Goal: Information Seeking & Learning: Learn about a topic

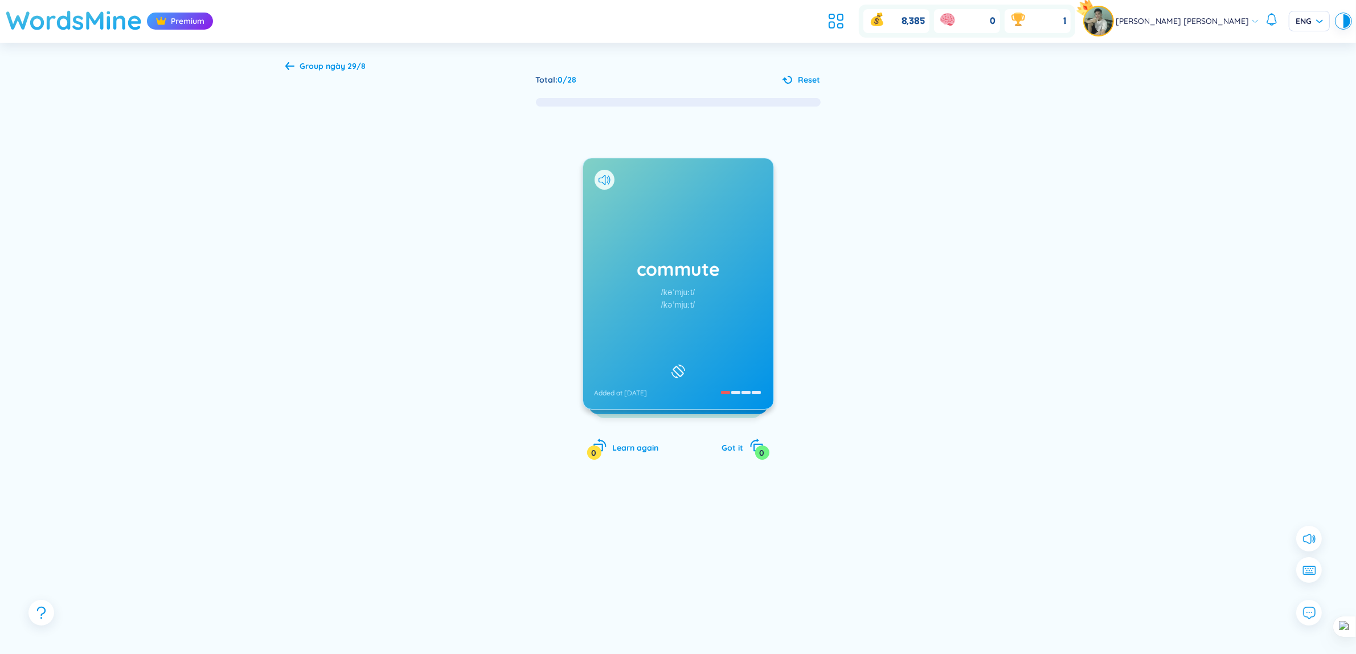
click at [54, 17] on h1 "WordsMine" at bounding box center [74, 20] width 137 height 40
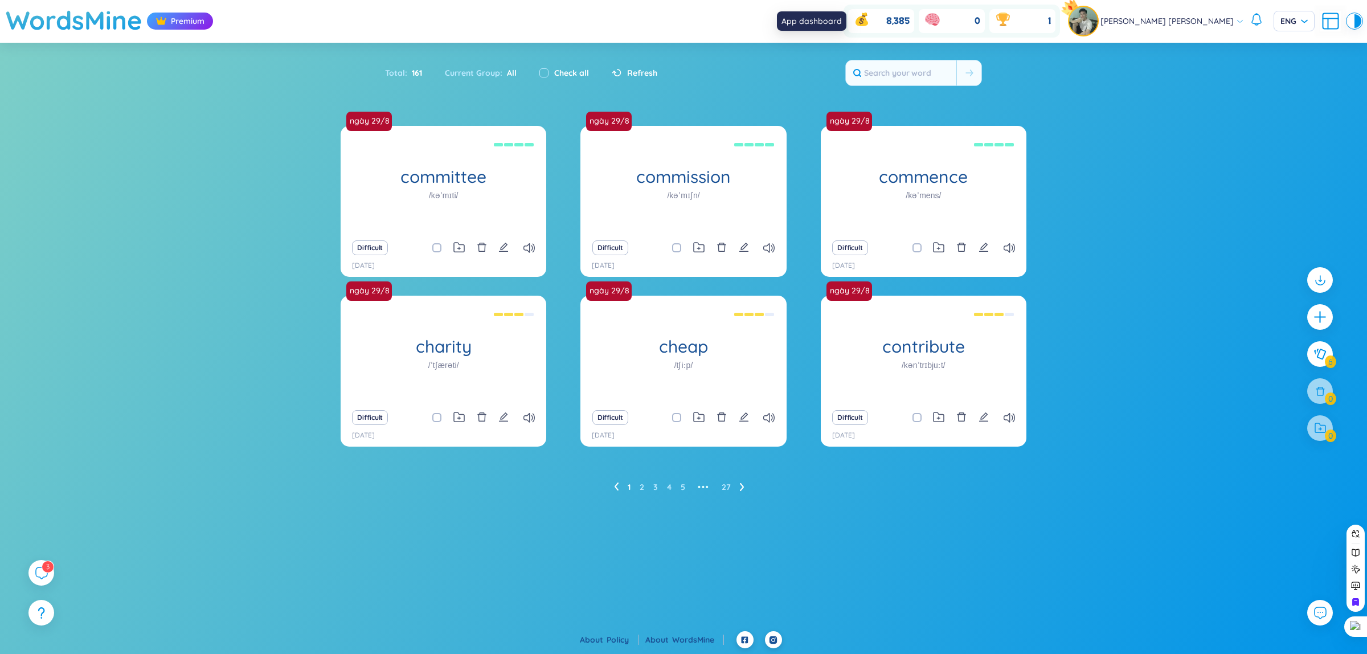
click at [831, 20] on icon at bounding box center [820, 21] width 20 height 20
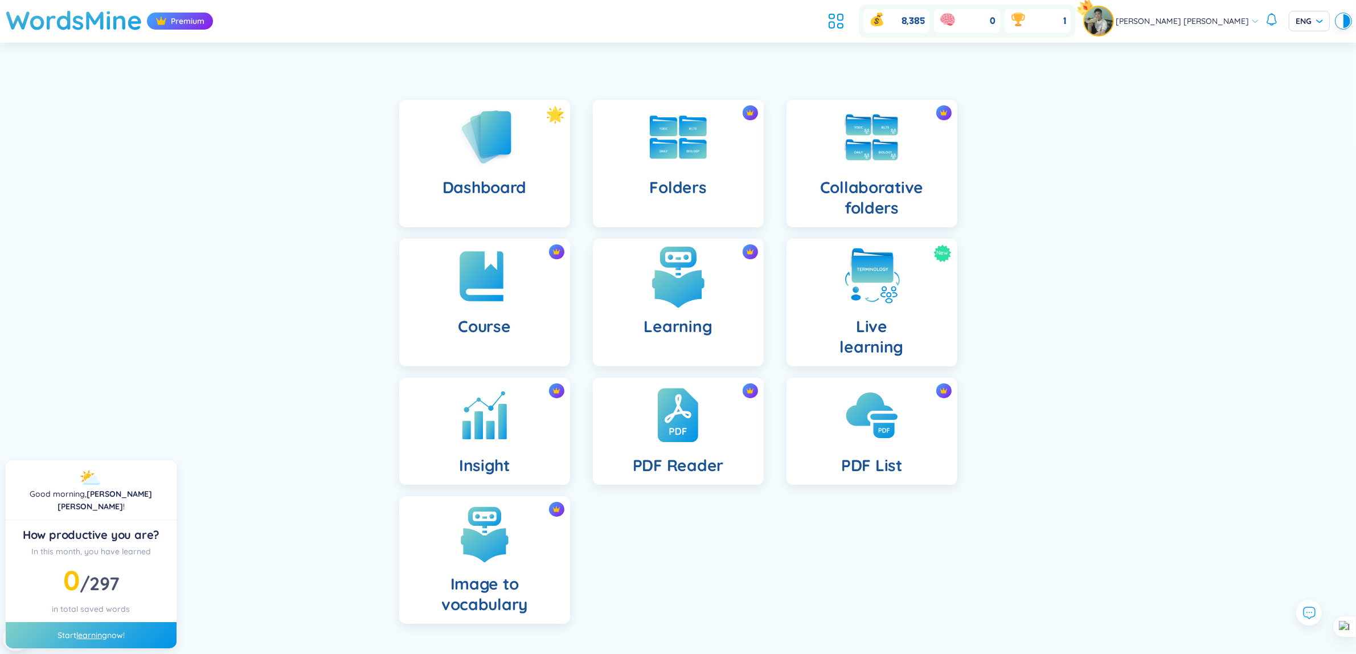
click at [667, 298] on img at bounding box center [678, 276] width 63 height 63
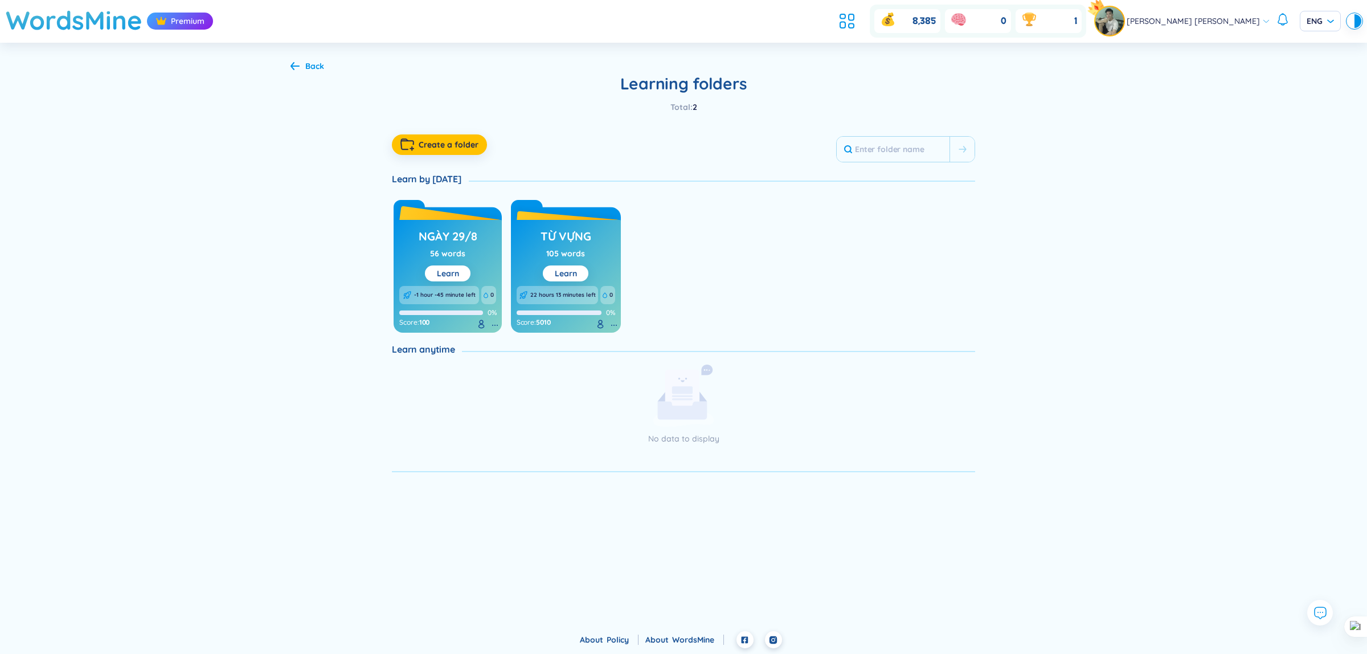
click at [470, 257] on div "ngày 29/8 56 words Learn" at bounding box center [447, 253] width 58 height 56
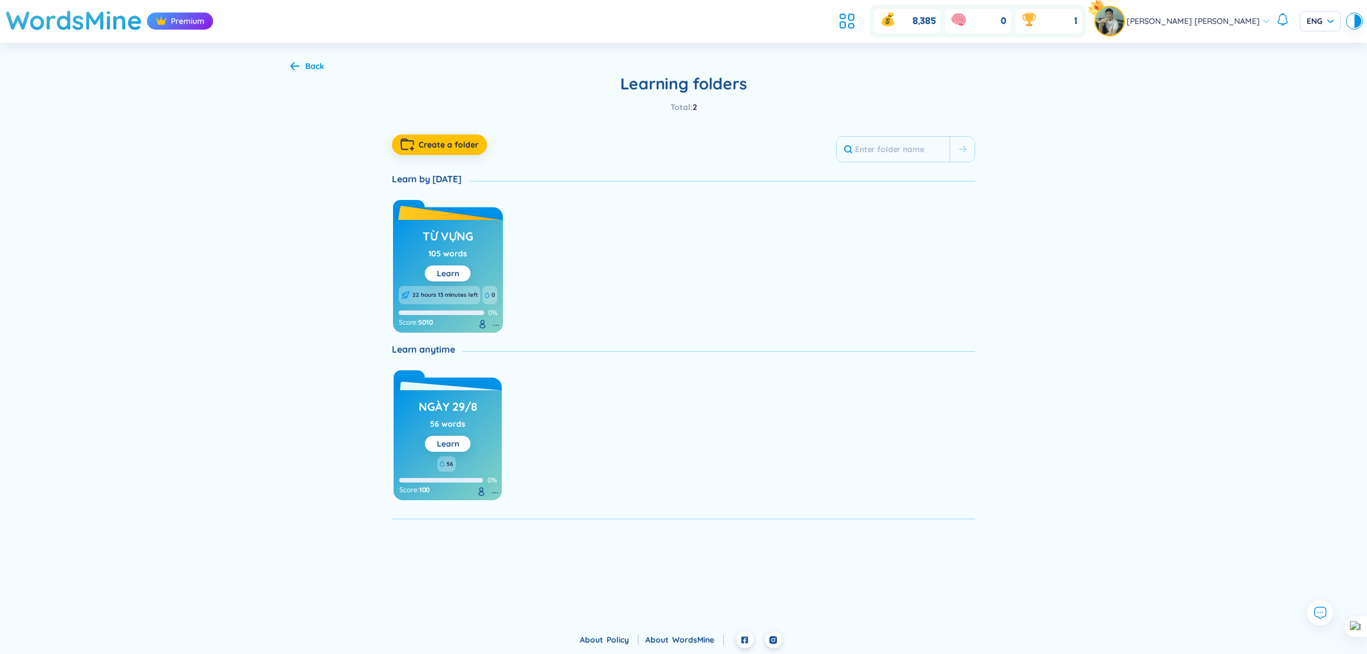
click at [420, 214] on div "Từ vựng 105 words Learn 22 hours 13 minutes left 0 0% Score : 5010" at bounding box center [448, 263] width 110 height 138
click at [318, 72] on div "Back" at bounding box center [314, 66] width 19 height 13
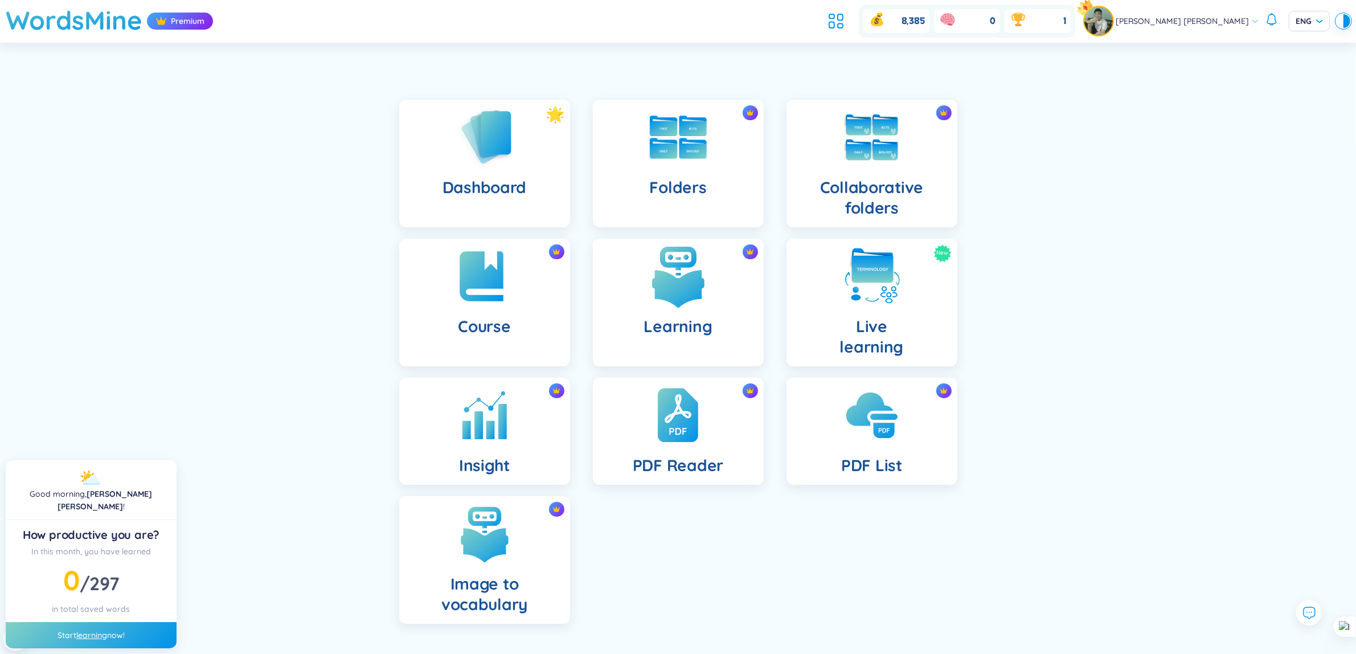
click at [719, 321] on div "Learning" at bounding box center [678, 303] width 171 height 128
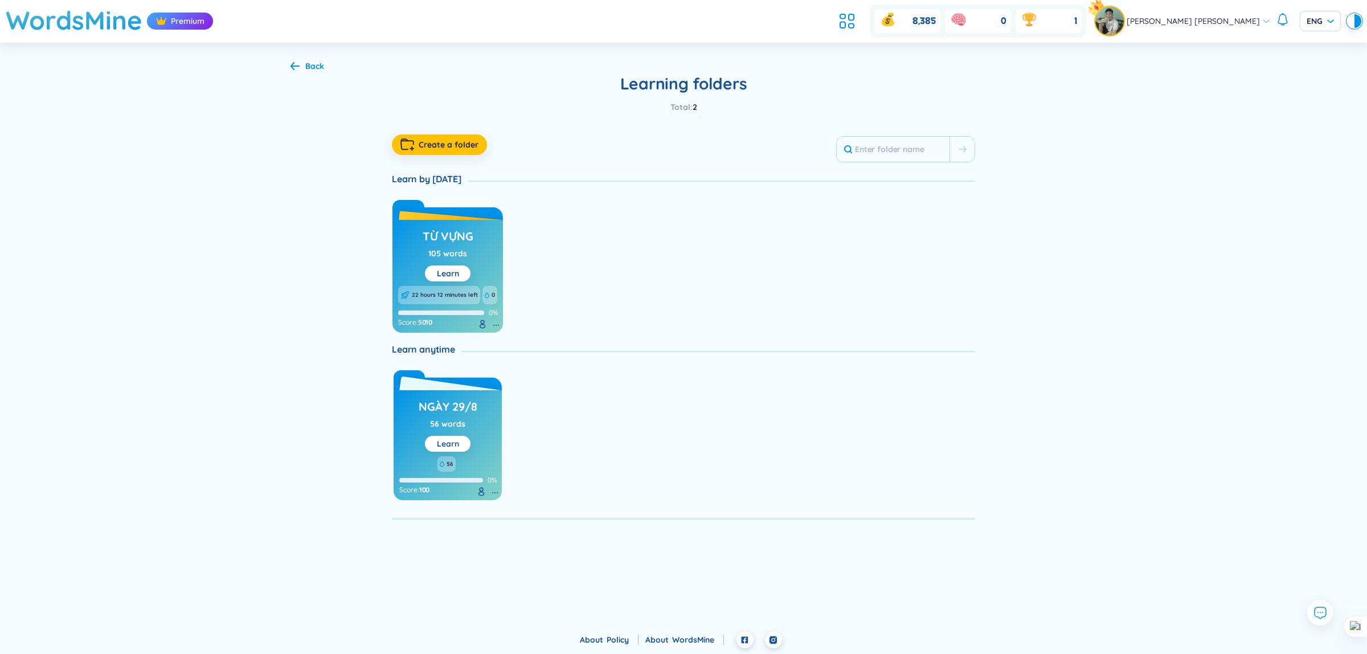
click at [460, 437] on button "Learn" at bounding box center [448, 444] width 46 height 16
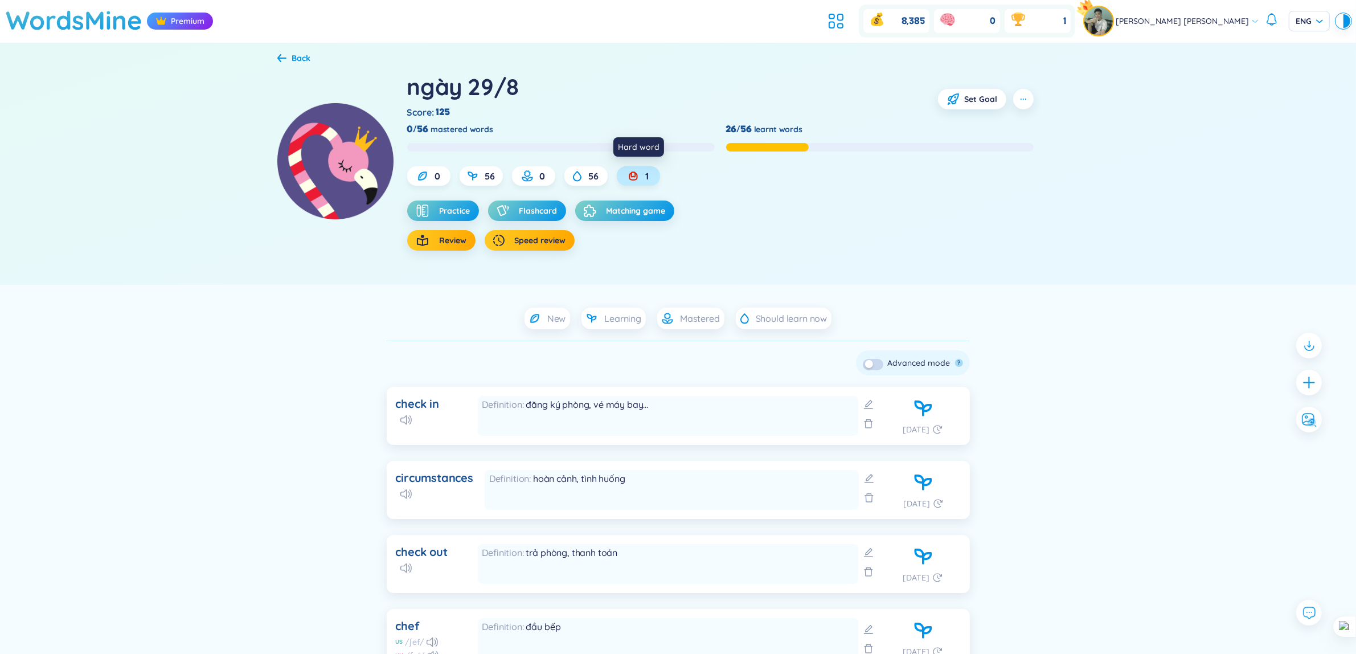
click at [637, 175] on icon at bounding box center [632, 177] width 7 height 6
